Goal: Task Accomplishment & Management: Complete application form

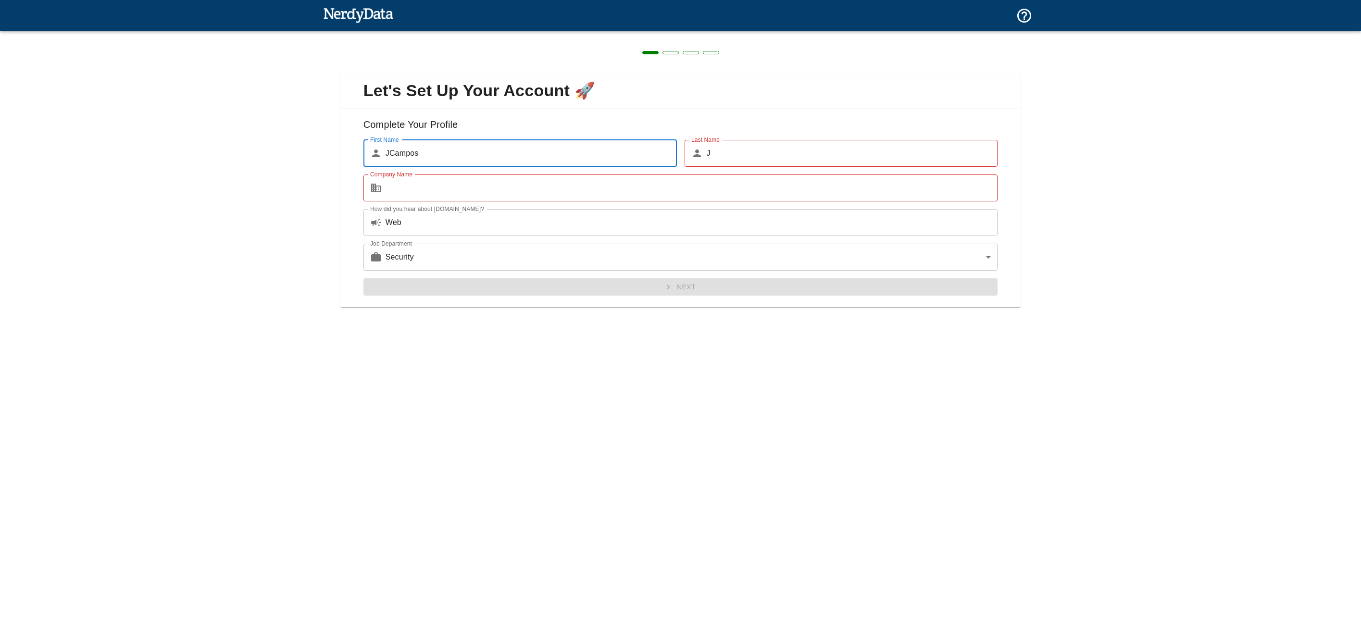
click at [1132, 479] on div "Let's Set Up Your Account 🚀 Complete Your Profile First Name ​ JCampos First Na…" at bounding box center [680, 316] width 1361 height 633
click at [522, 285] on div "Next" at bounding box center [677, 283] width 642 height 25
click at [447, 190] on input "Company Name" at bounding box center [691, 187] width 612 height 27
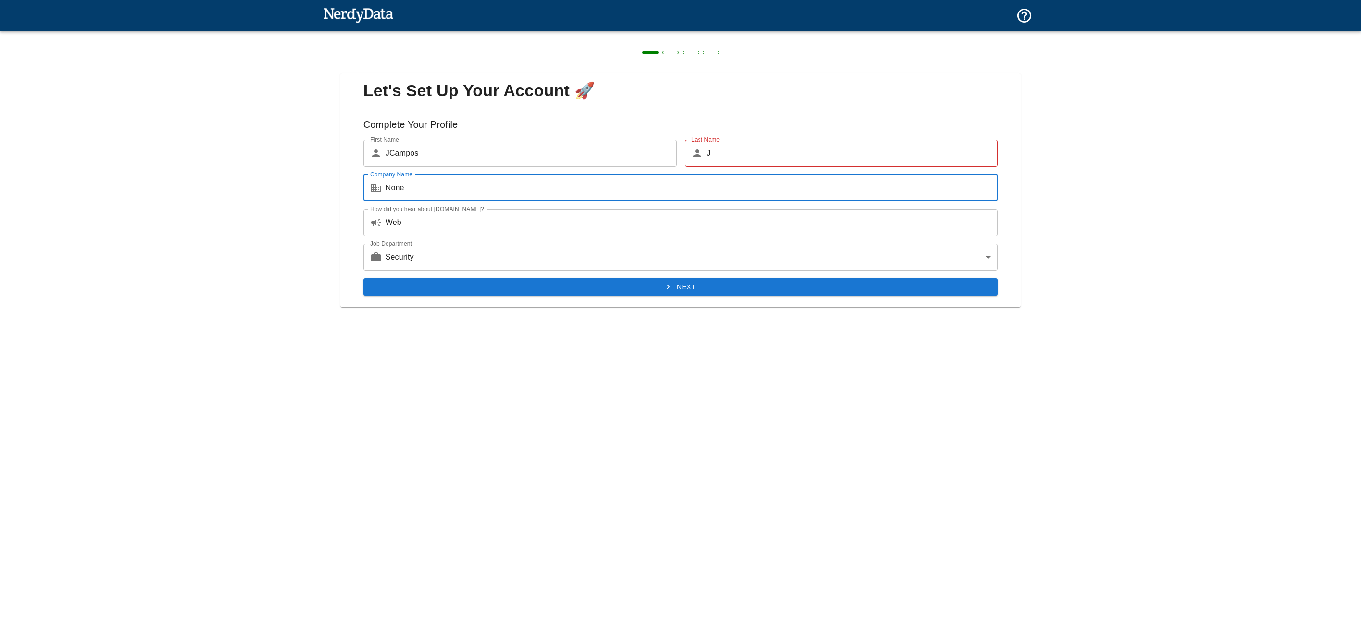
type input "None"
click at [498, 286] on button "Next" at bounding box center [680, 287] width 634 height 18
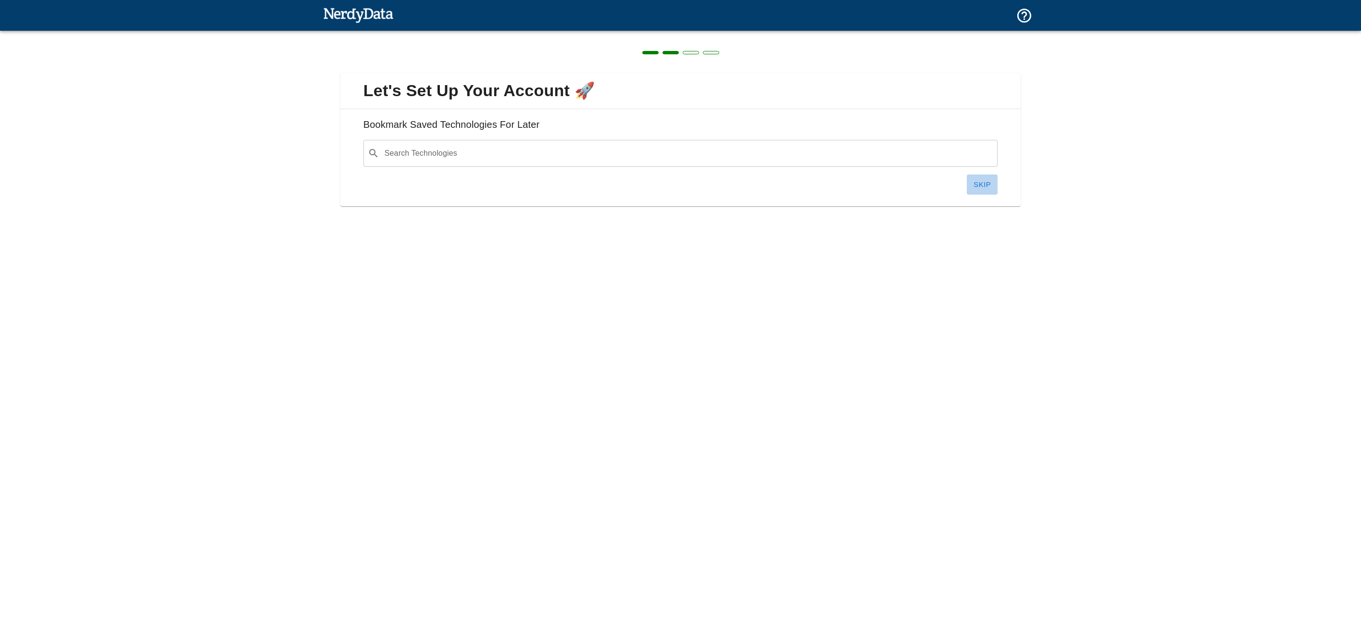
click at [986, 185] on button "Skip" at bounding box center [982, 184] width 31 height 20
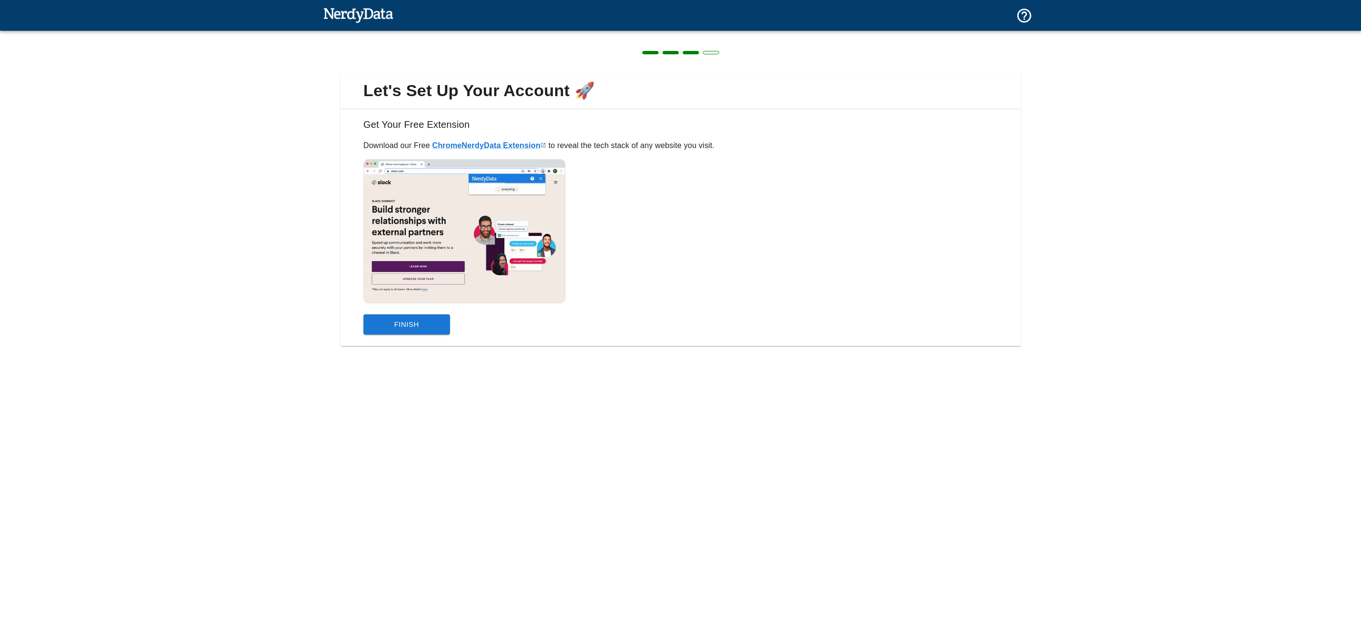
click at [427, 324] on button "Finish" at bounding box center [406, 324] width 87 height 20
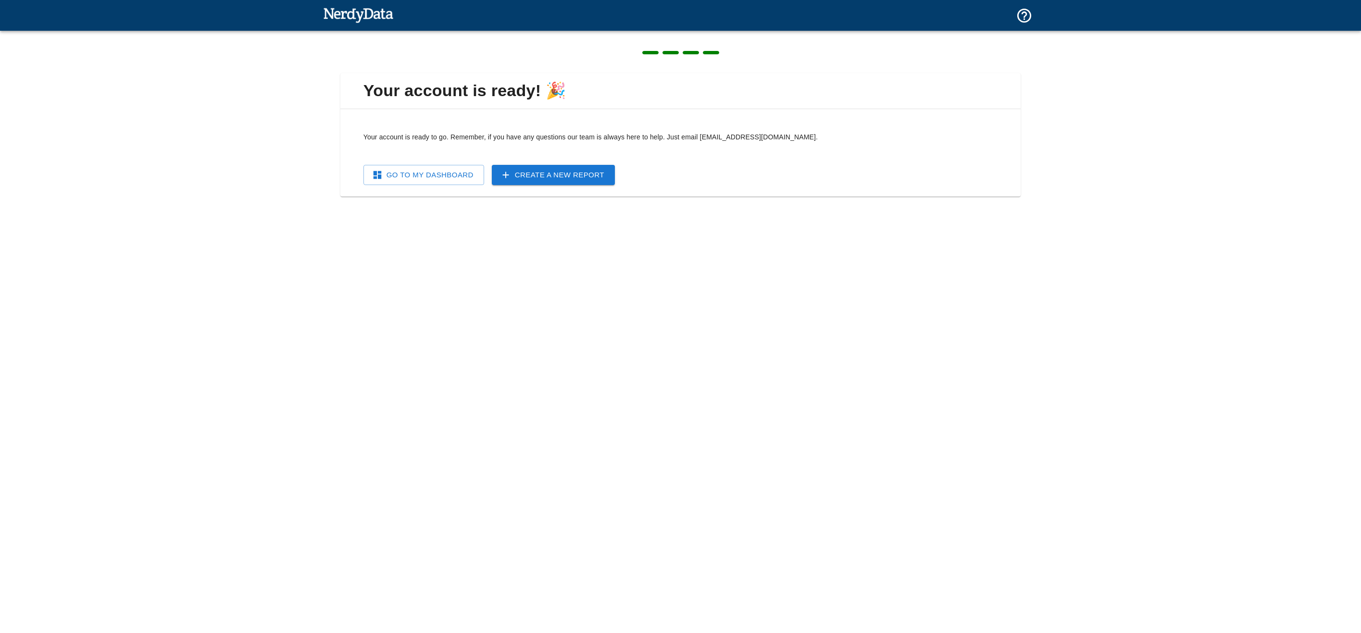
click at [429, 176] on link "Go To My Dashboard" at bounding box center [423, 175] width 121 height 20
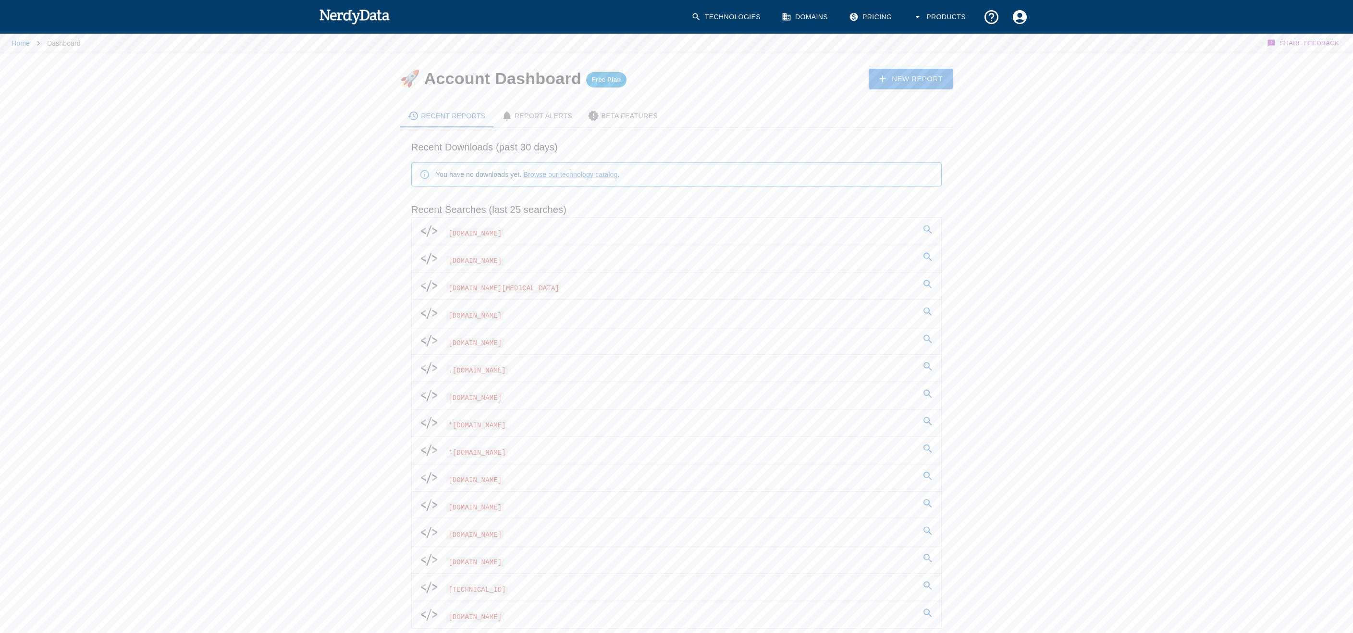
click at [357, 14] on img at bounding box center [354, 16] width 71 height 19
click at [354, 16] on img at bounding box center [354, 16] width 71 height 19
click at [927, 230] on icon at bounding box center [928, 230] width 12 height 12
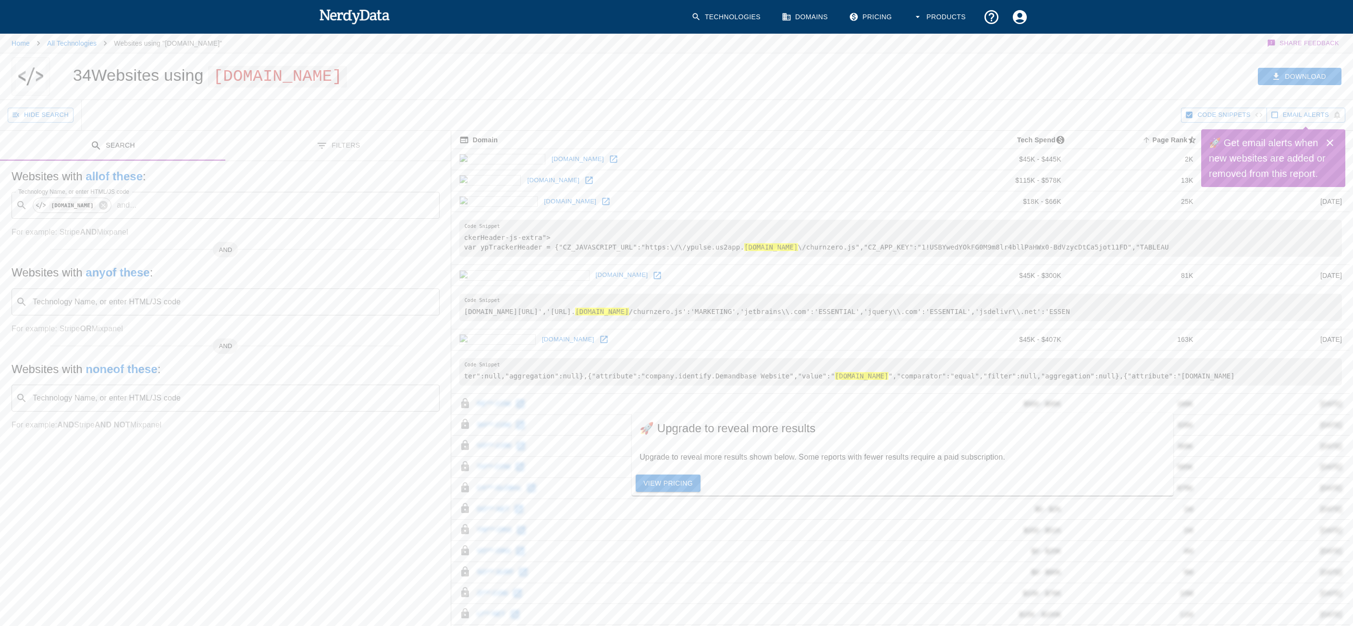
click at [1332, 145] on icon "Close" at bounding box center [1330, 142] width 7 height 7
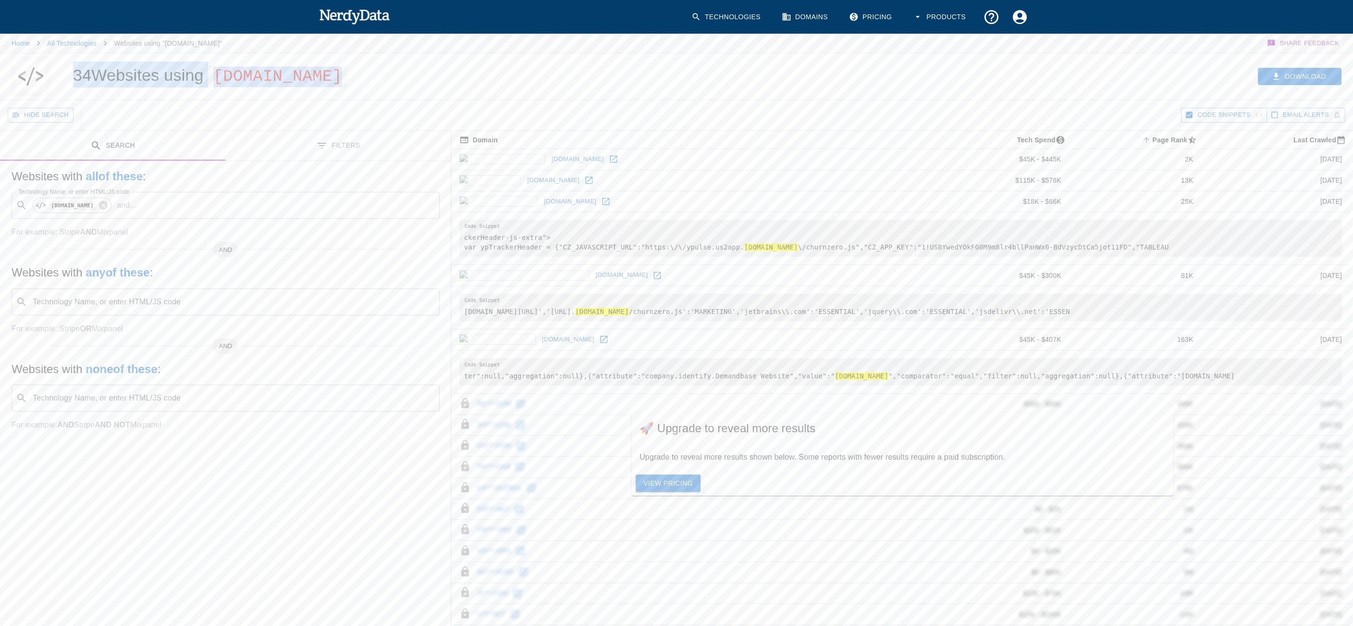
drag, startPoint x: 69, startPoint y: 74, endPoint x: 434, endPoint y: 66, distance: 365.4
click at [434, 66] on div "34 Websites using [DOMAIN_NAME]" at bounding box center [385, 76] width 646 height 46
copy h1 "34 Websites using [DOMAIN_NAME]"
